Goal: Task Accomplishment & Management: Use online tool/utility

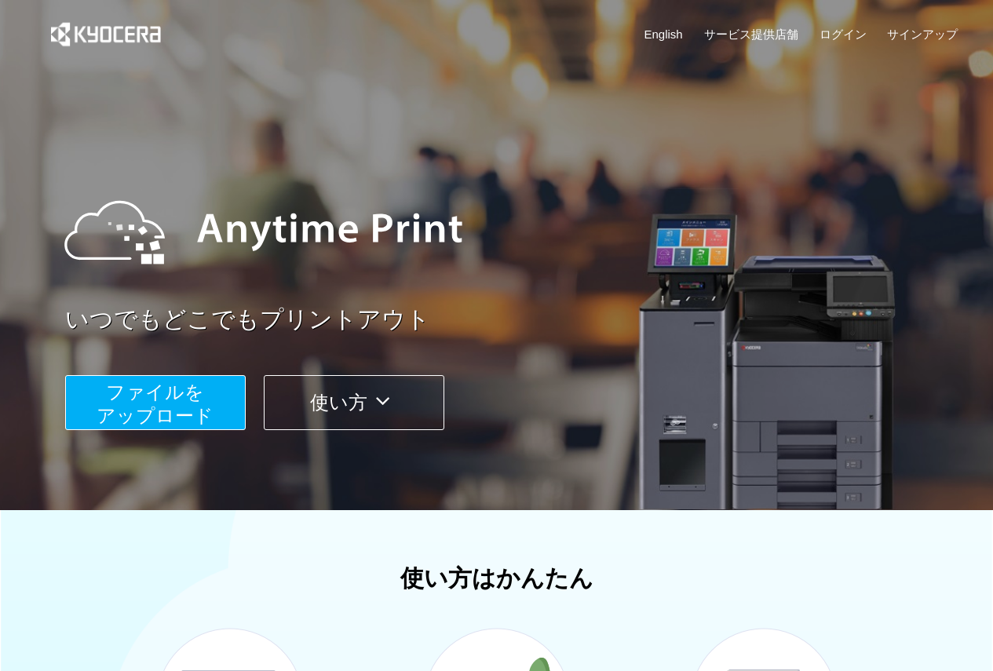
click at [157, 407] on span "ファイルを ​​アップロード" at bounding box center [155, 404] width 117 height 45
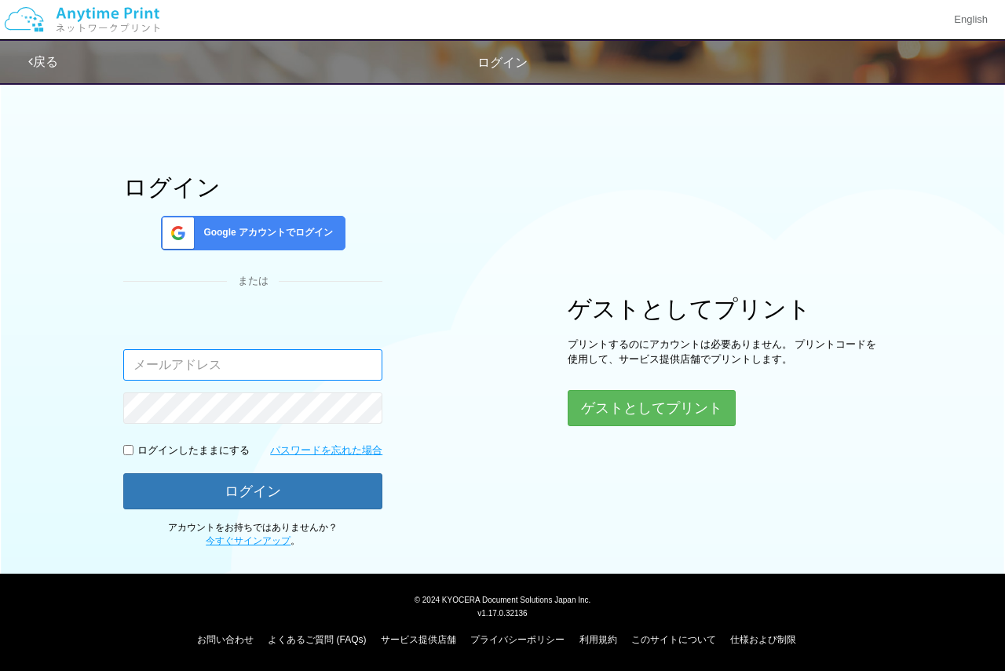
click at [274, 378] on input "email" at bounding box center [252, 364] width 259 height 31
click at [312, 237] on span "Google アカウントでログイン" at bounding box center [265, 232] width 136 height 13
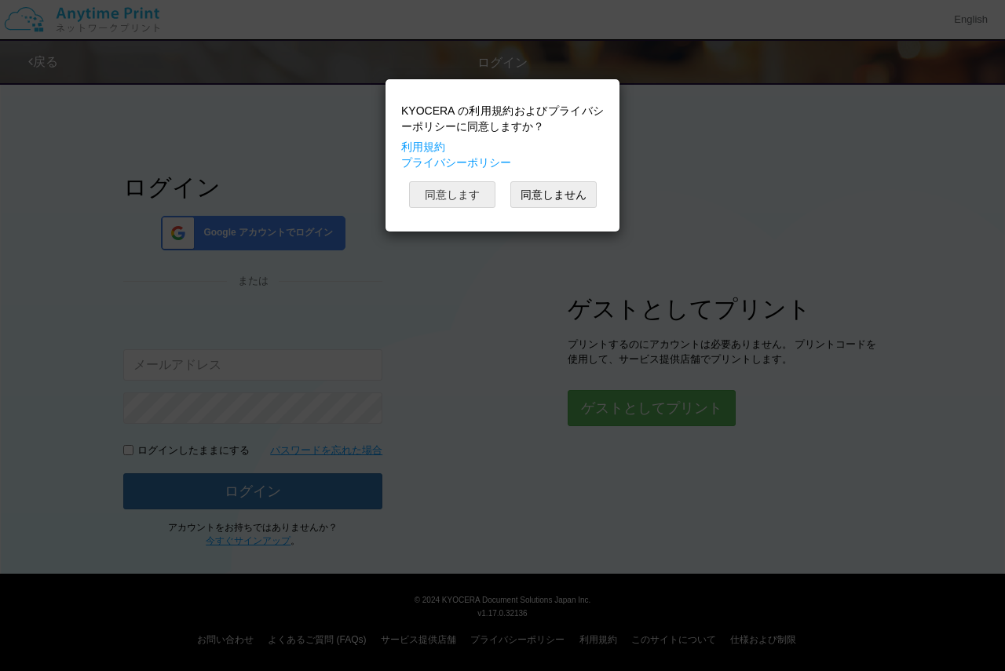
click at [469, 196] on button "同意します" at bounding box center [452, 194] width 86 height 27
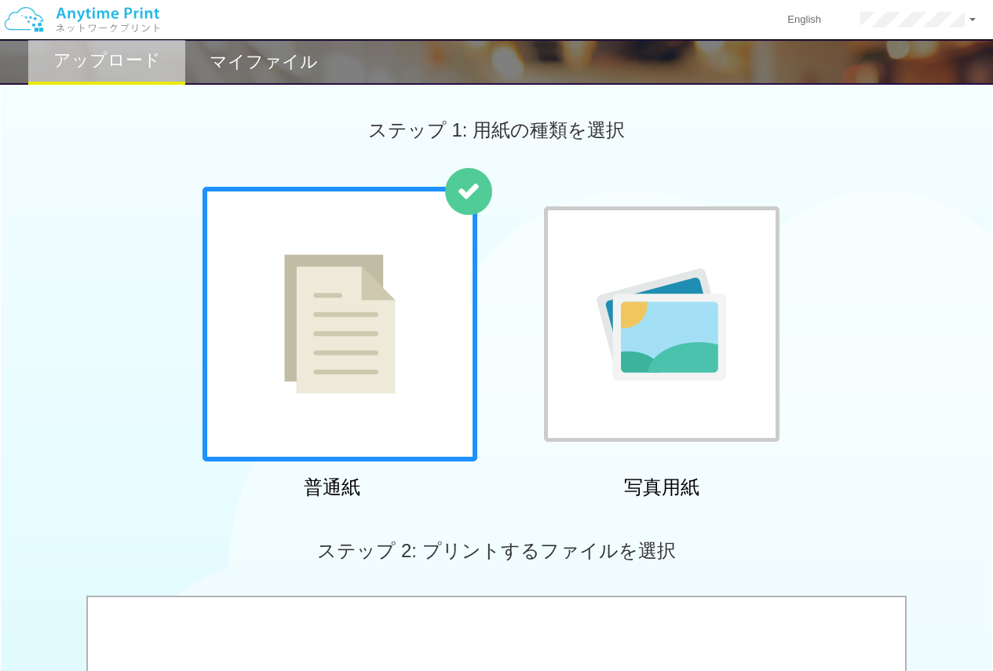
click at [287, 57] on h2 "マイファイル" at bounding box center [264, 62] width 108 height 19
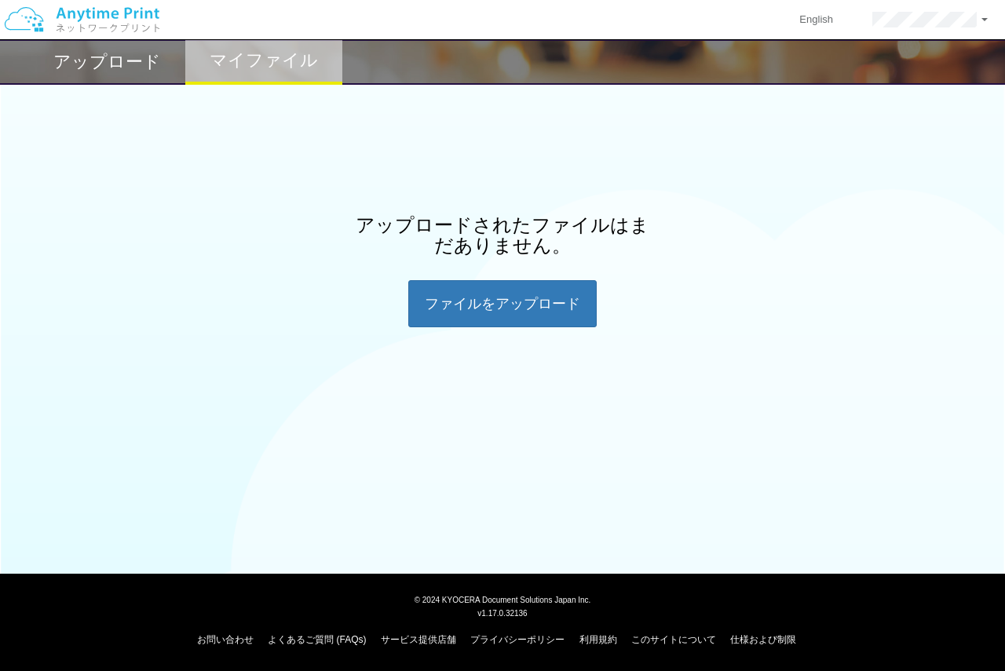
click at [141, 55] on h2 "アップロード" at bounding box center [107, 62] width 108 height 19
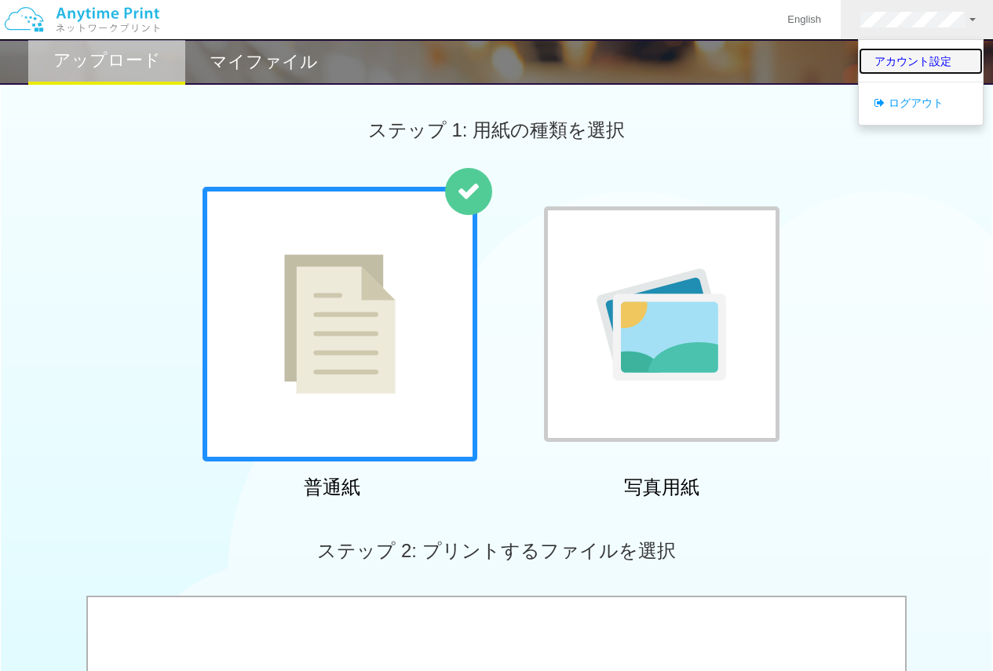
click at [900, 57] on link "アカウント設定" at bounding box center [921, 61] width 124 height 27
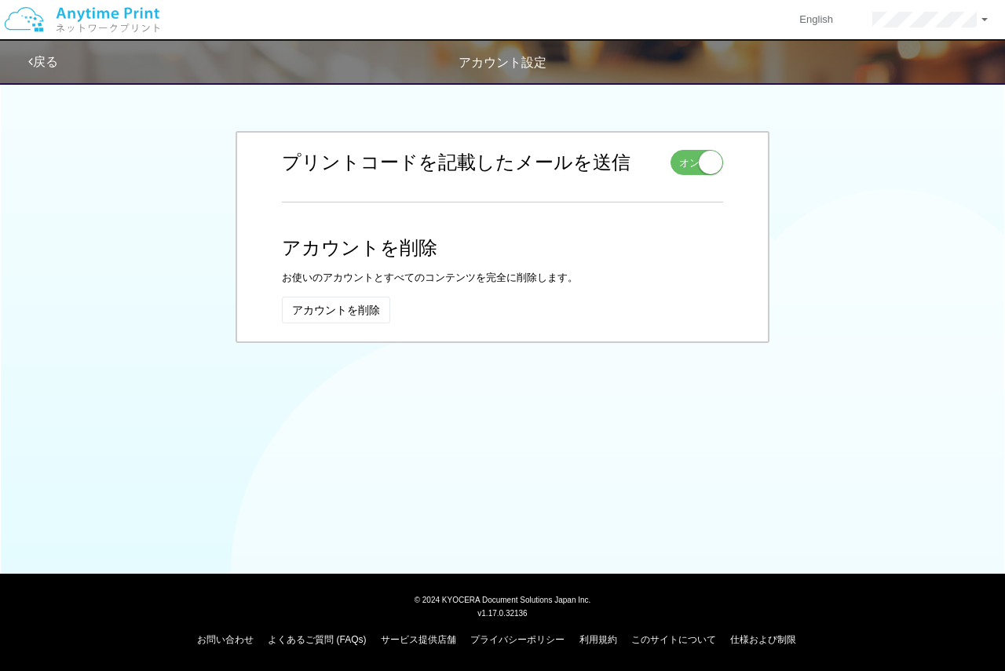
click at [45, 71] on div "アカウント設定" at bounding box center [502, 63] width 1005 height 18
click at [45, 62] on link "戻る" at bounding box center [43, 61] width 30 height 13
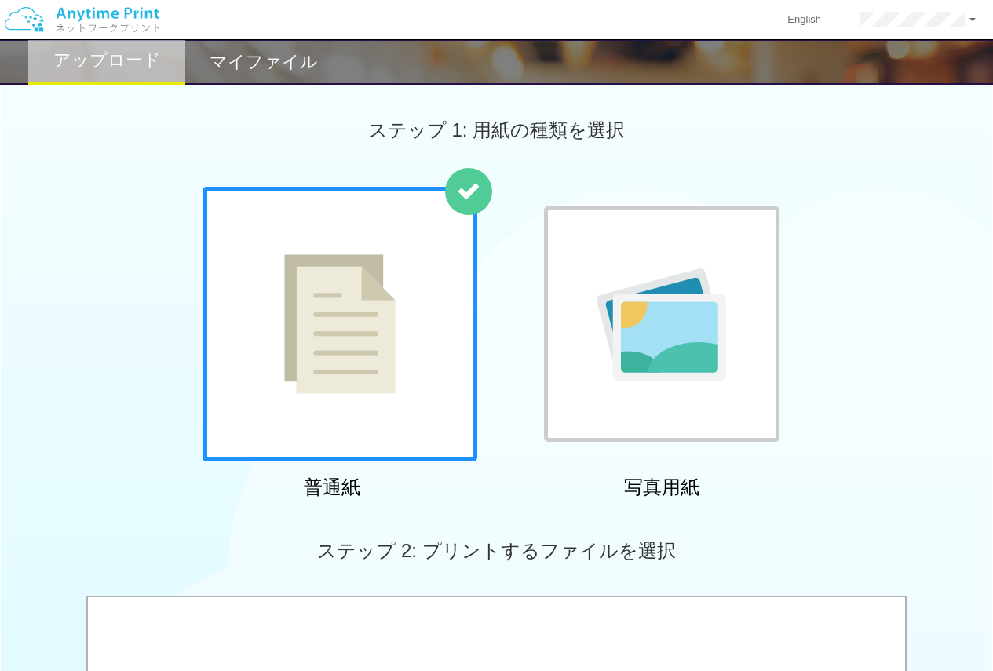
click at [363, 344] on img at bounding box center [339, 324] width 111 height 140
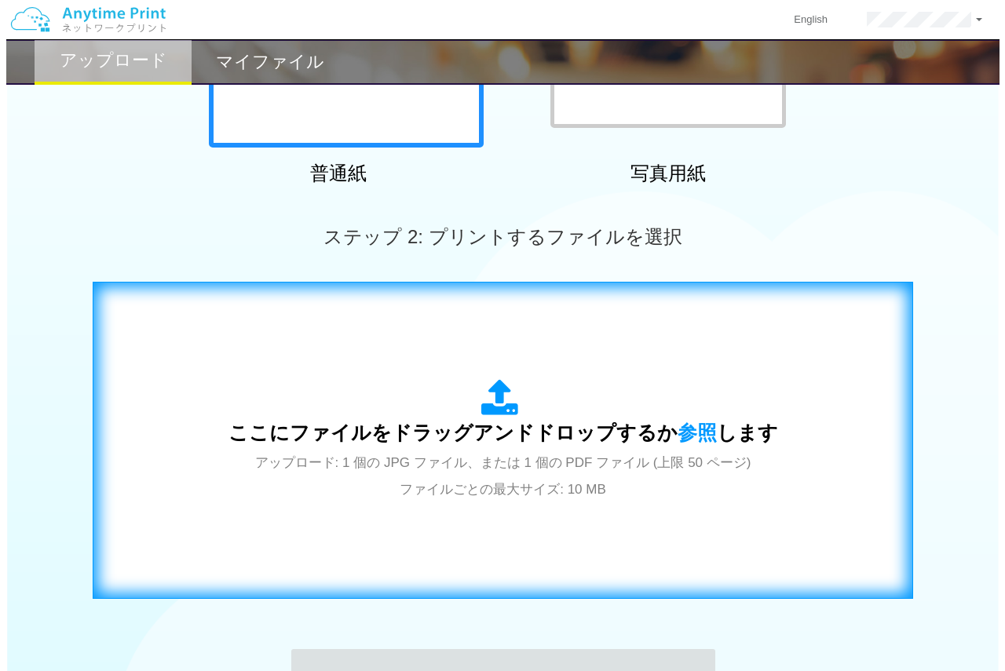
scroll to position [523, 0]
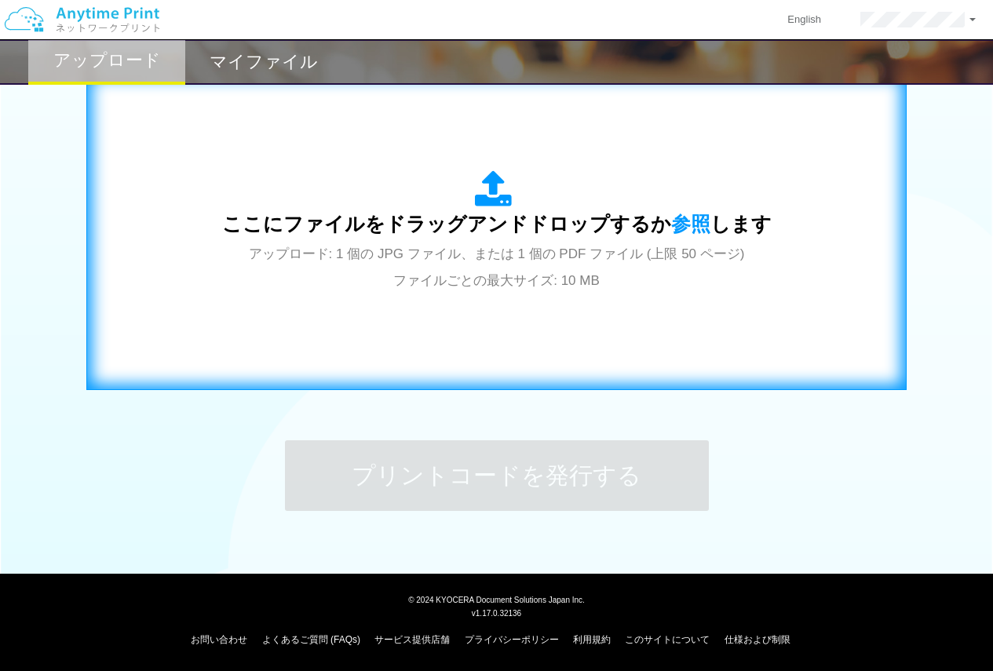
click at [568, 252] on span "アップロード: 1 個の JPG ファイル、または 1 個の PDF ファイル (上限 50 ページ) ファイルごとの最大サイズ: 10 MB" at bounding box center [497, 267] width 496 height 42
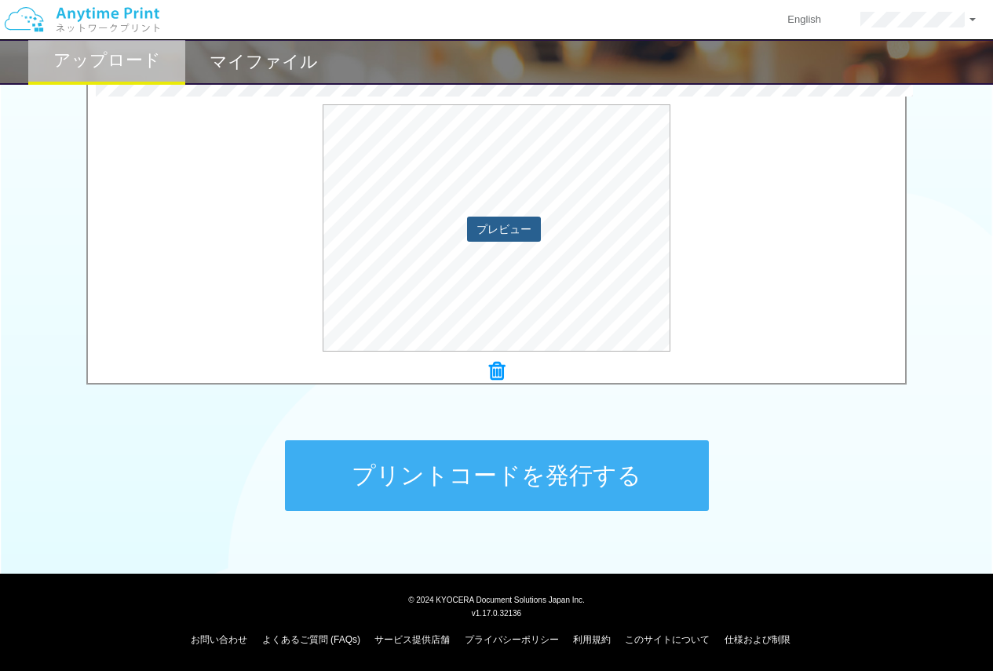
click at [486, 231] on button "プレビュー" at bounding box center [504, 229] width 74 height 25
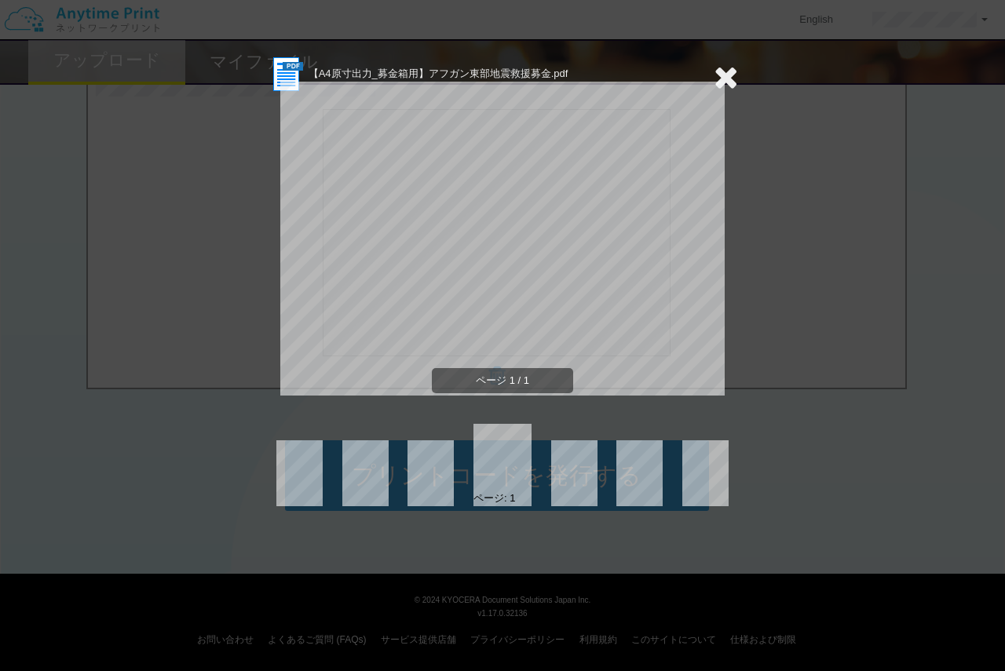
click at [725, 81] on icon at bounding box center [726, 76] width 24 height 31
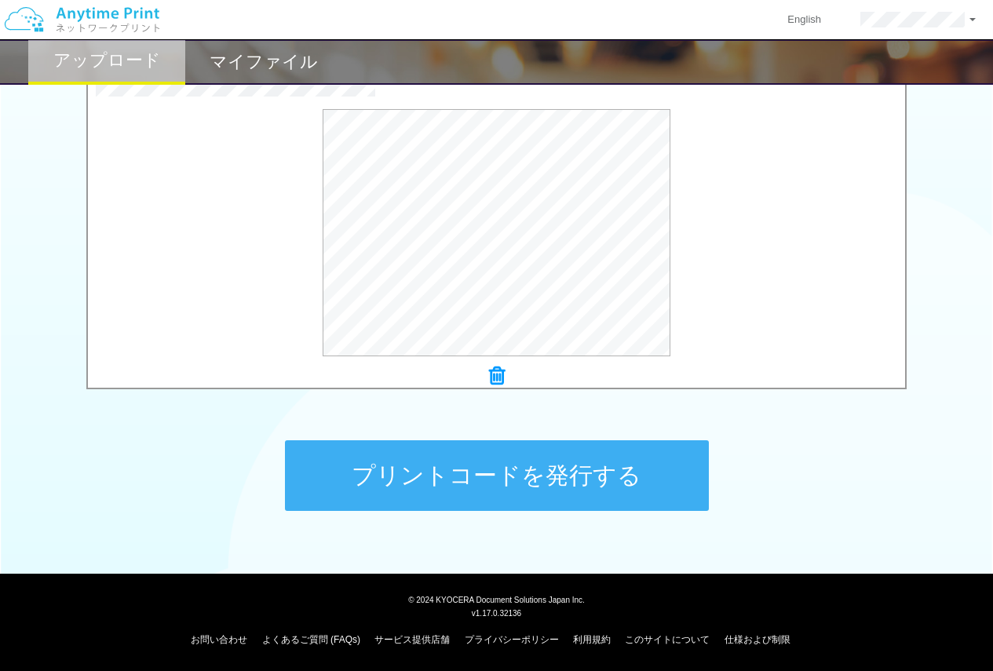
click at [496, 378] on icon at bounding box center [497, 376] width 16 height 20
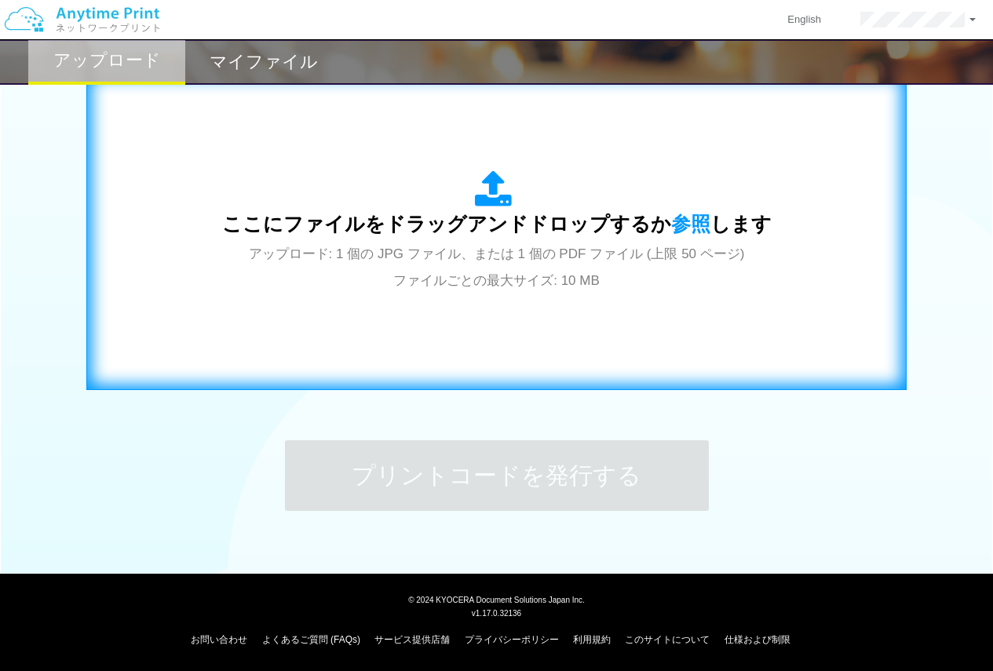
click at [513, 286] on span "アップロード: 1 個の JPG ファイル、または 1 個の PDF ファイル (上限 50 ページ) ファイルごとの最大サイズ: 10 MB" at bounding box center [497, 267] width 496 height 42
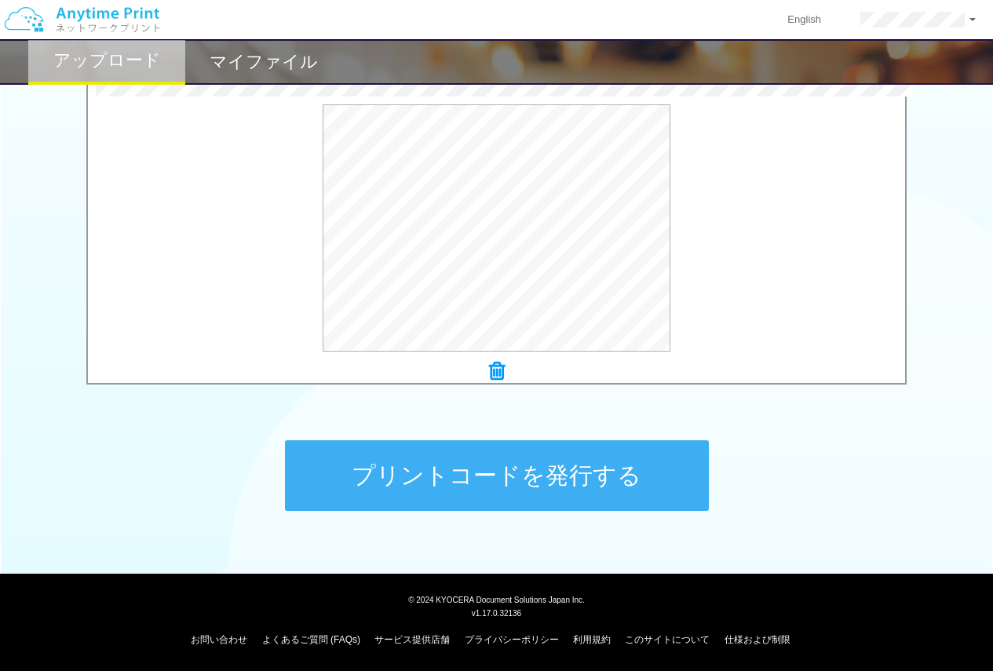
click at [538, 460] on button "プリントコードを発行する" at bounding box center [497, 475] width 424 height 71
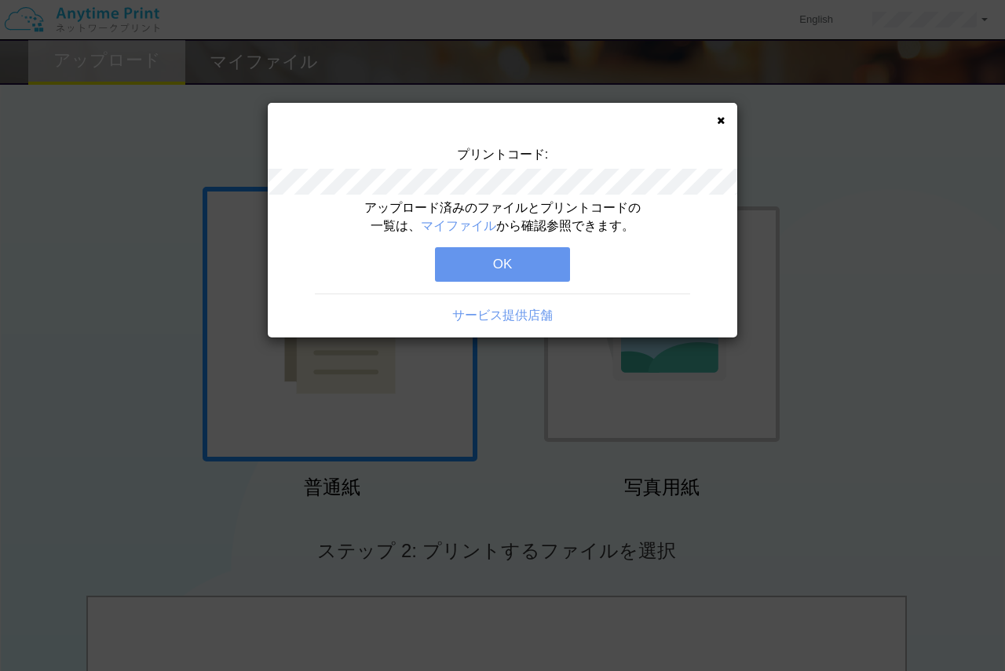
click at [488, 274] on button "OK" at bounding box center [502, 264] width 135 height 35
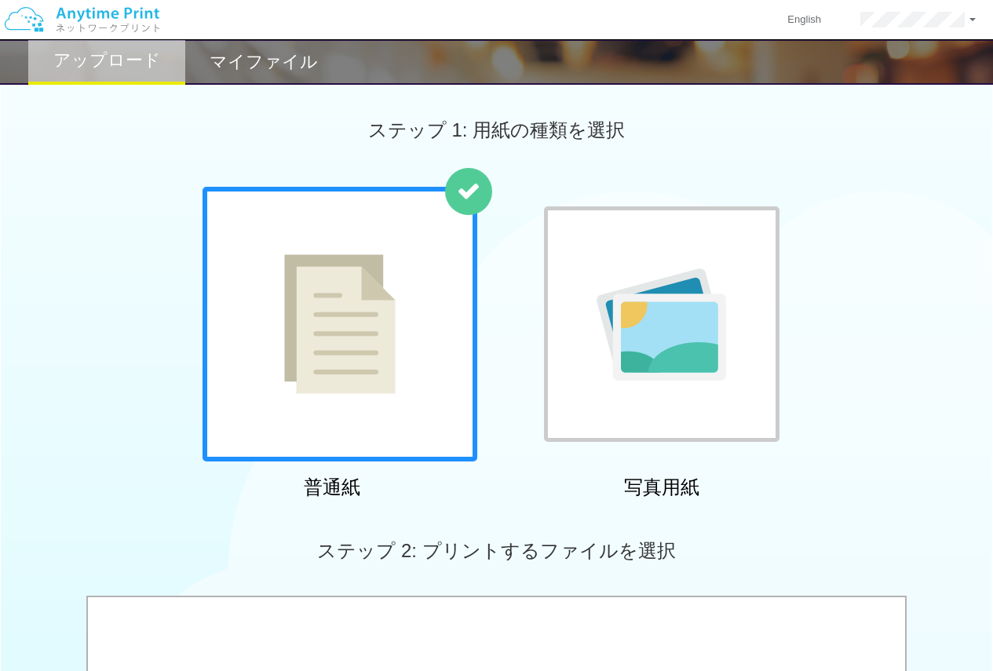
click at [252, 68] on h2 "マイファイル" at bounding box center [264, 62] width 108 height 19
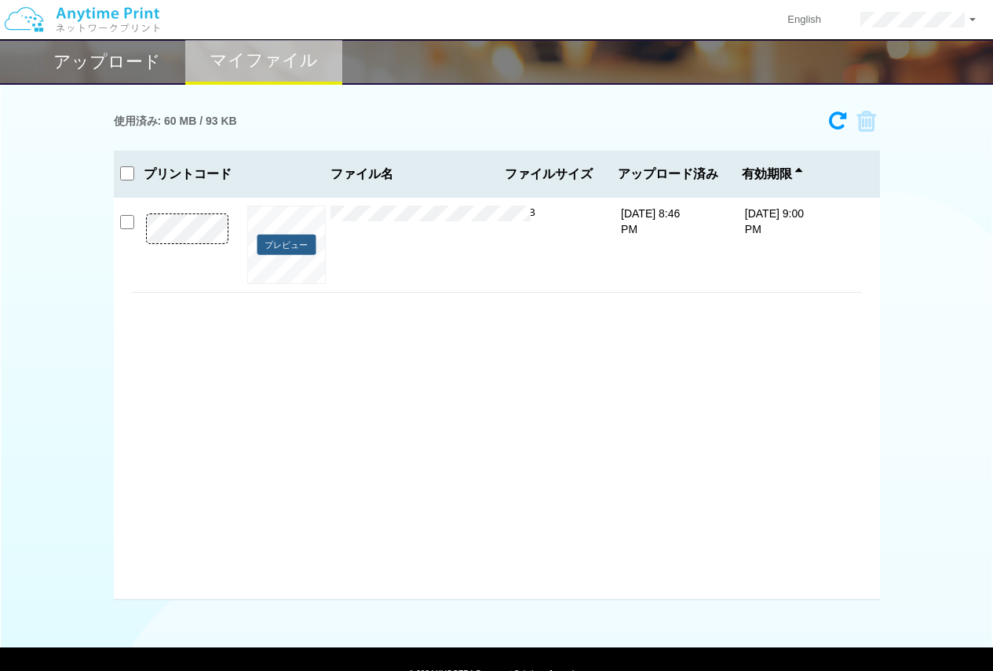
click at [293, 247] on button "プレビュー" at bounding box center [286, 245] width 59 height 21
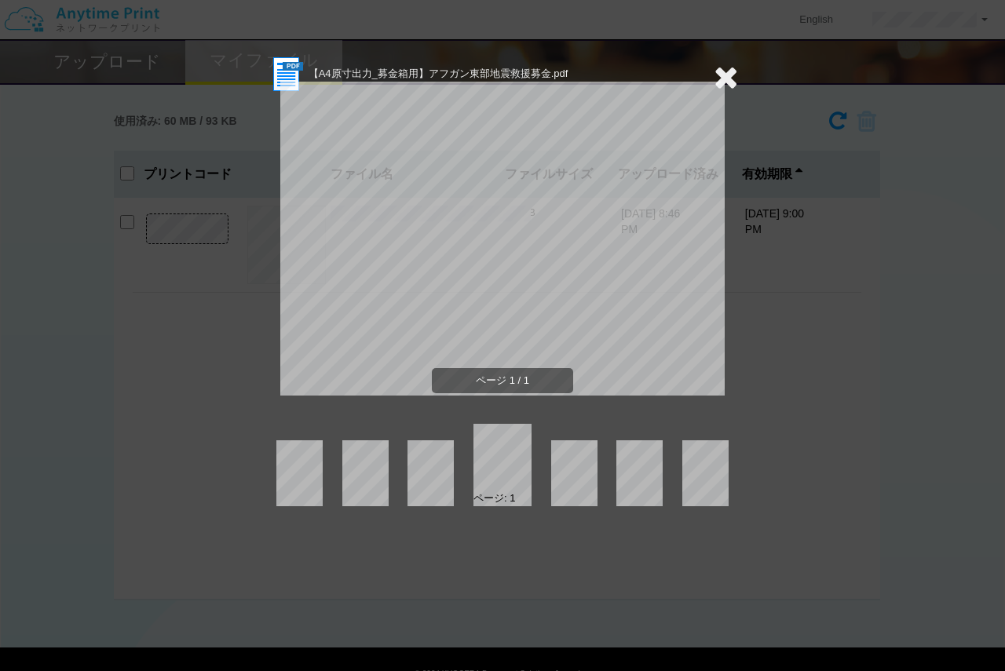
click at [733, 74] on icon at bounding box center [726, 76] width 24 height 31
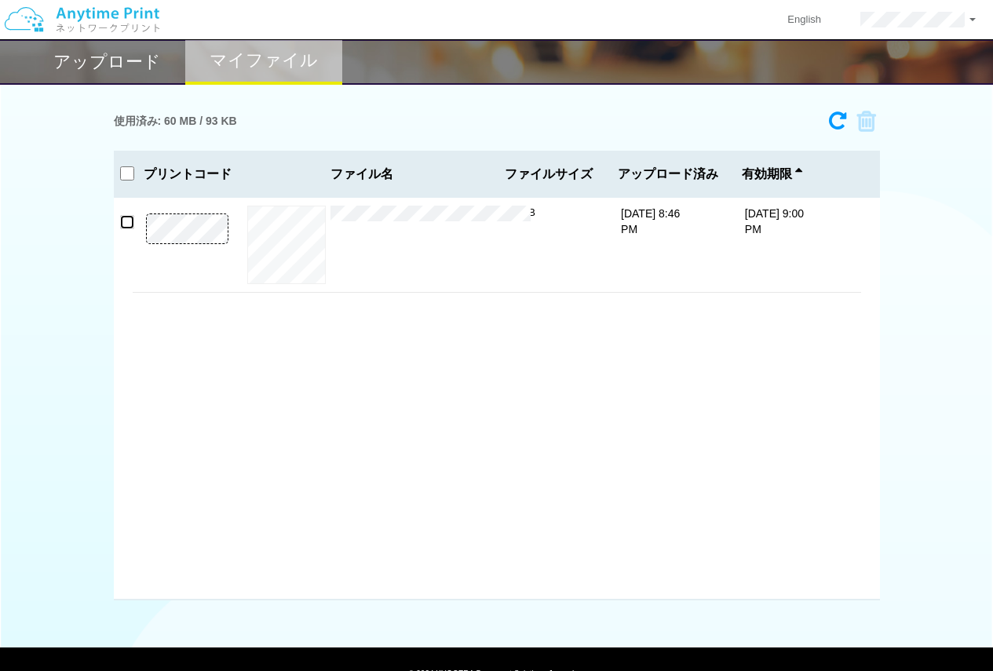
click at [125, 221] on input "checkbox" at bounding box center [127, 222] width 14 height 14
click at [867, 120] on icon at bounding box center [861, 122] width 30 height 24
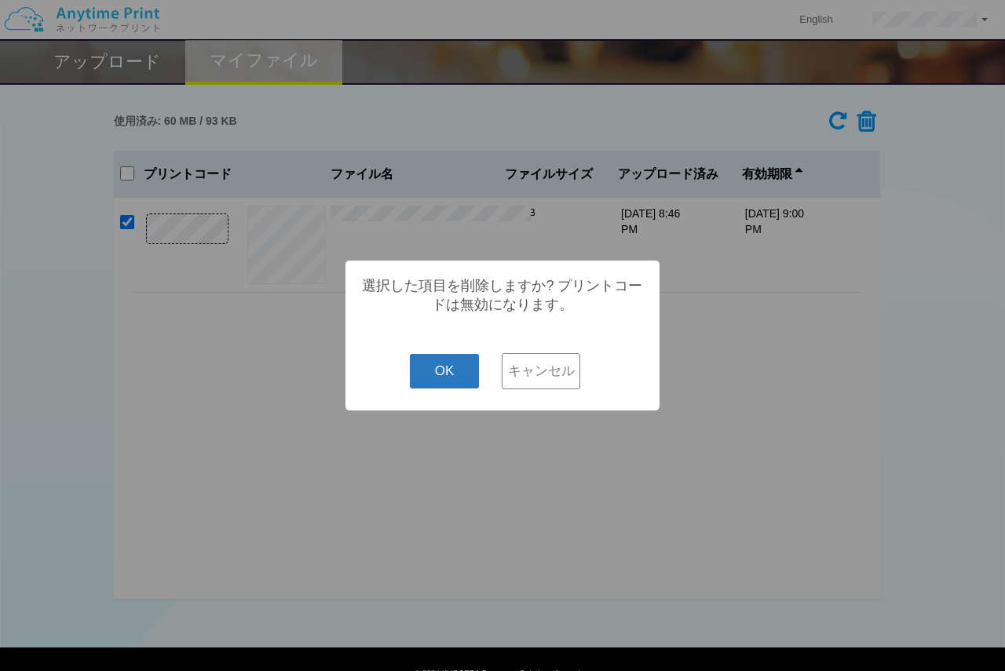
click at [454, 369] on button "OK" at bounding box center [445, 371] width 70 height 35
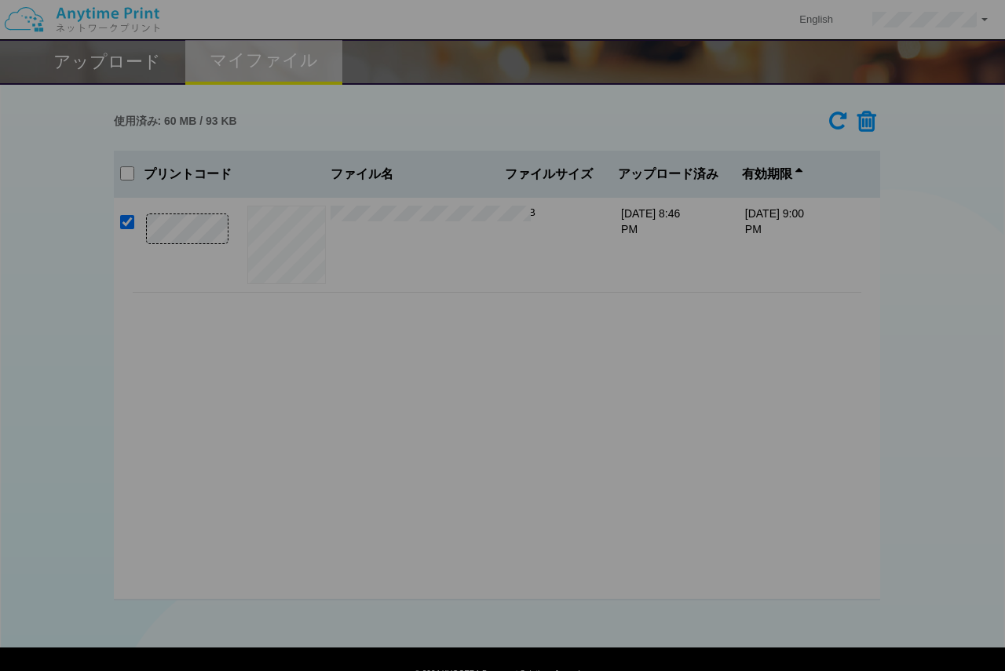
checkbox input "false"
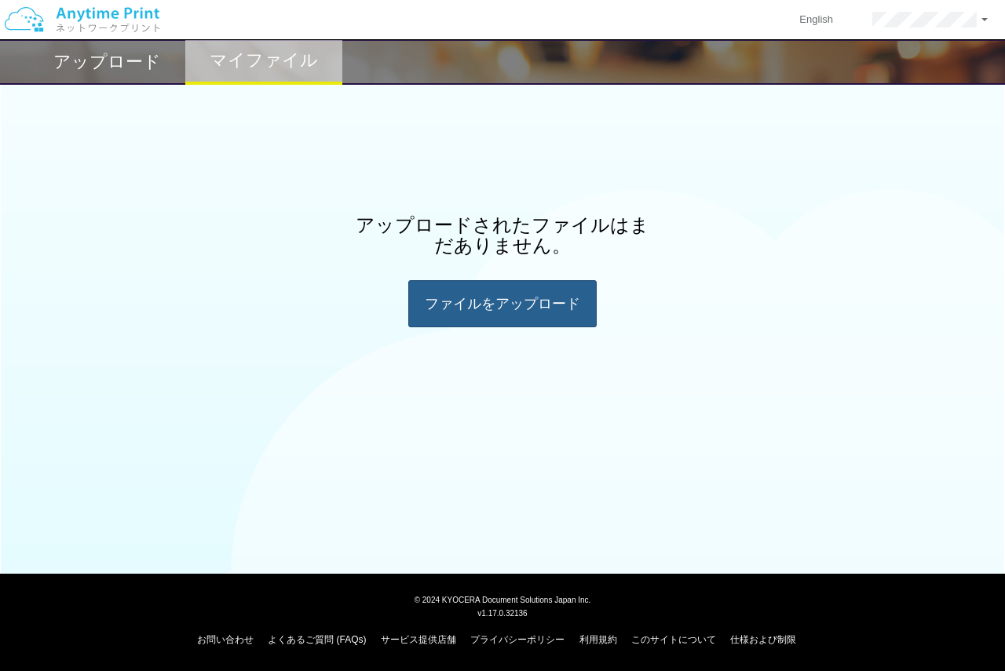
click at [472, 308] on div "ファイルを​​アップロード" at bounding box center [502, 303] width 188 height 47
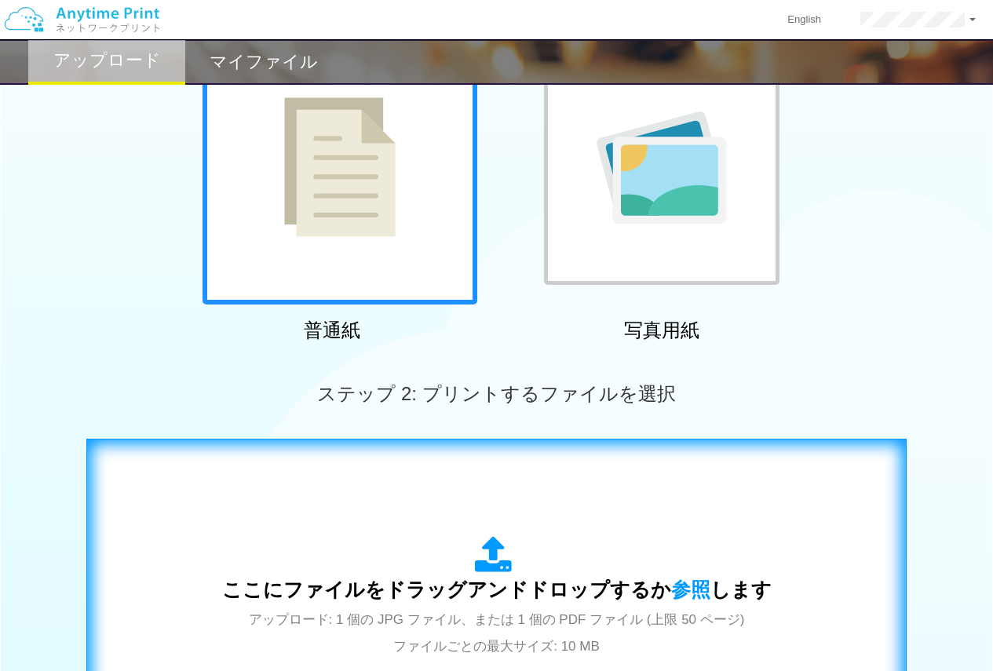
scroll to position [314, 0]
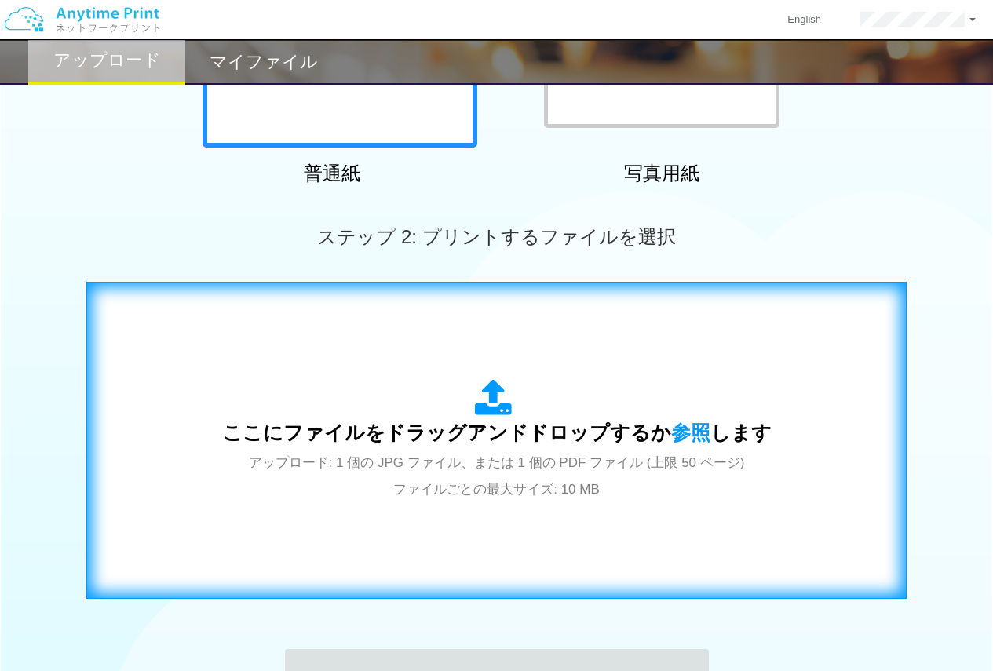
click at [547, 442] on span "ここにファイルをドラッグアンドドロップするか 参照 します" at bounding box center [496, 433] width 549 height 22
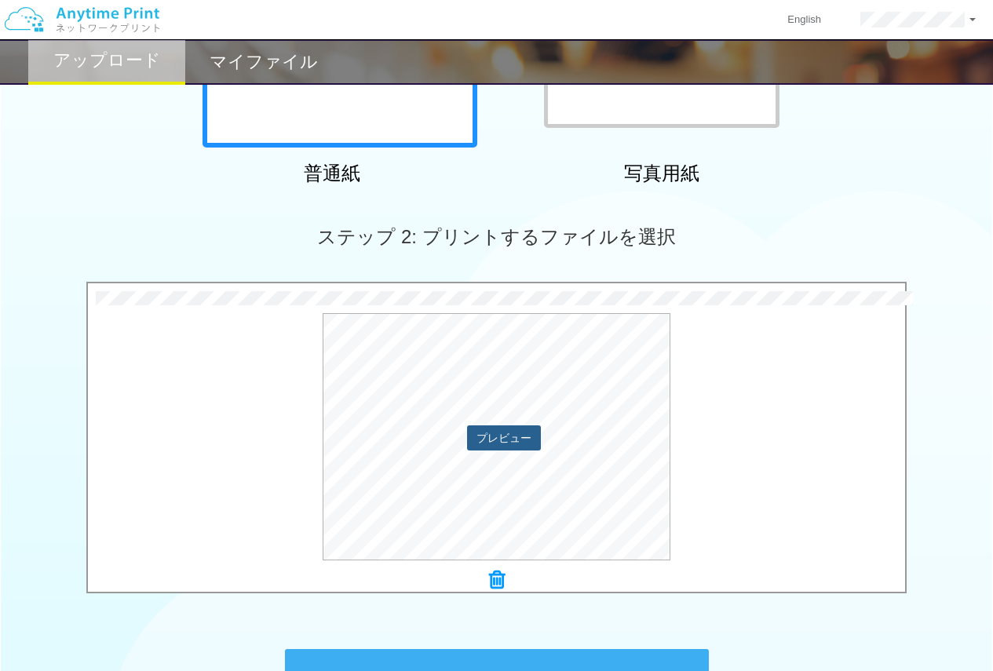
click at [538, 432] on button "プレビュー" at bounding box center [504, 437] width 74 height 25
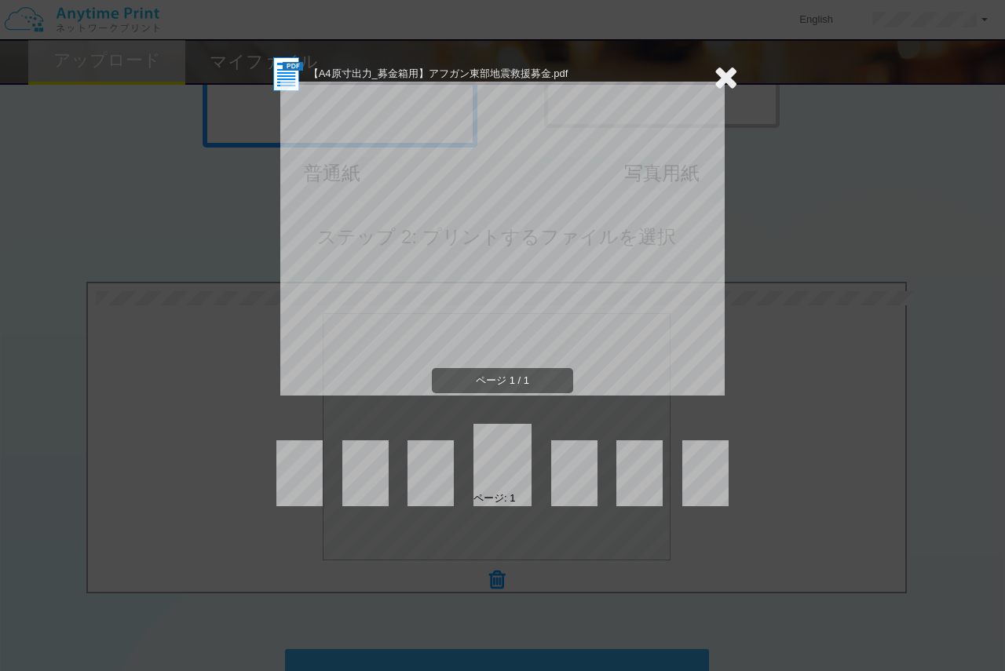
click at [726, 81] on icon at bounding box center [726, 76] width 24 height 31
